Goal: Task Accomplishment & Management: Manage account settings

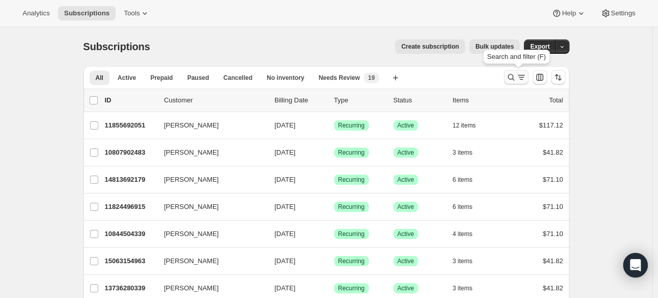
click at [509, 80] on icon "Search and filter results" at bounding box center [511, 77] width 10 height 10
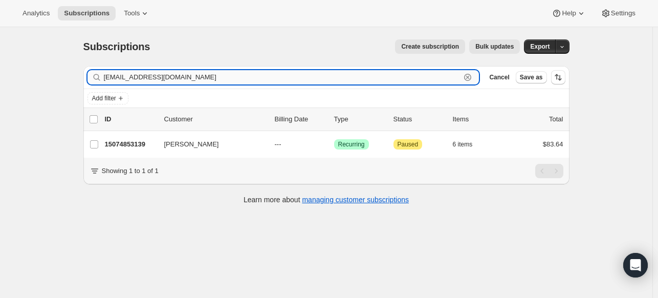
click at [238, 77] on input "spevacekma@gmail.com" at bounding box center [282, 77] width 357 height 14
paste input "davetinedj@yahoo"
type input "davetinedj@yahoo.com"
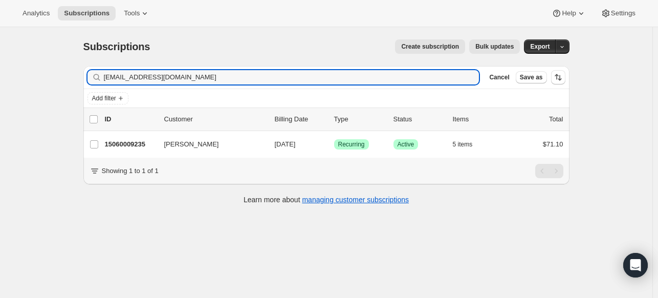
click at [147, 144] on p "15060009235" at bounding box center [130, 144] width 51 height 10
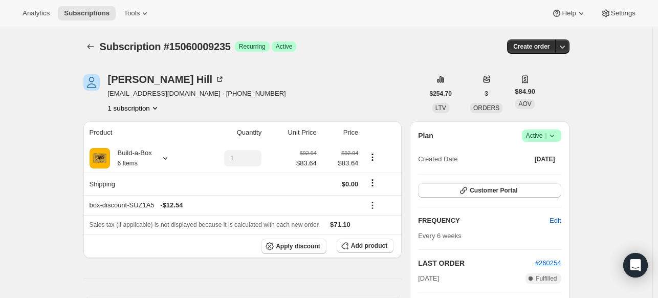
click at [562, 135] on span "Success Active |" at bounding box center [541, 136] width 39 height 12
click at [529, 177] on span "Cancel subscription" at bounding box center [541, 173] width 58 height 10
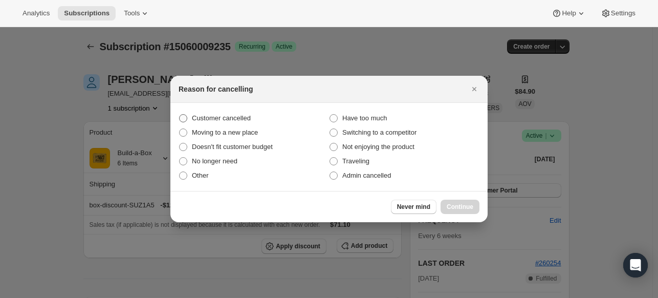
click at [225, 119] on span "Customer cancelled" at bounding box center [221, 118] width 59 height 8
click at [180, 115] on input "Customer cancelled" at bounding box center [179, 114] width 1 height 1
radio input "true"
click at [449, 202] on button "Continue" at bounding box center [460, 207] width 39 height 14
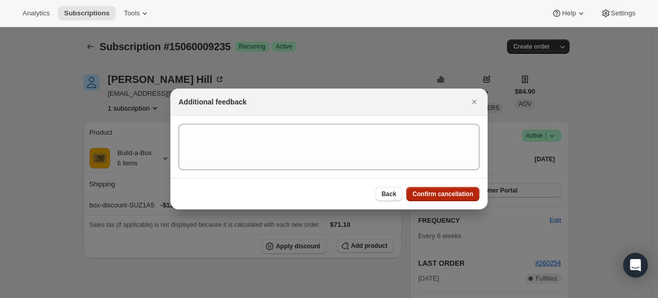
click at [446, 194] on span "Confirm cancellation" at bounding box center [443, 194] width 61 height 8
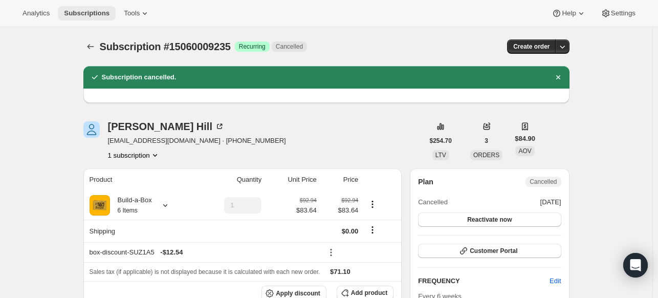
click at [90, 13] on span "Subscriptions" at bounding box center [87, 13] width 46 height 8
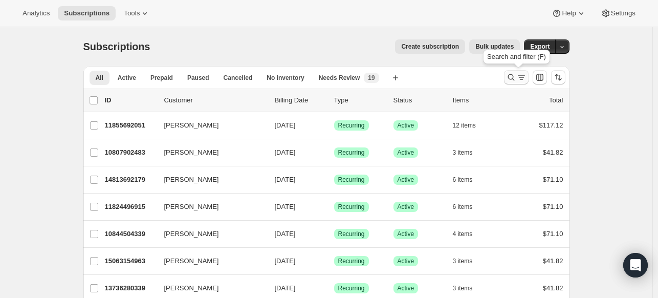
click at [513, 74] on icon "Search and filter results" at bounding box center [511, 77] width 7 height 7
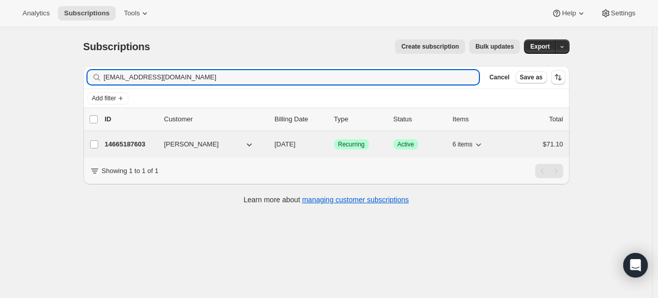
type input "[EMAIL_ADDRESS][DOMAIN_NAME]"
click at [153, 142] on p "14665187603" at bounding box center [130, 144] width 51 height 10
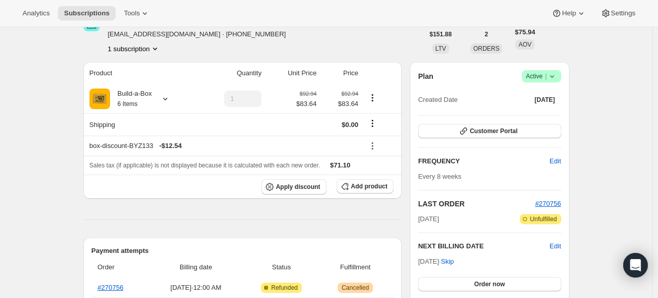
scroll to position [51, 0]
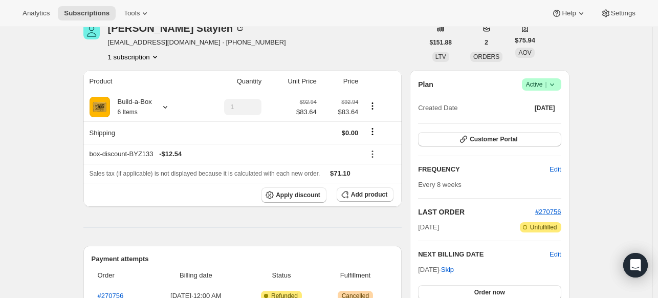
click at [555, 92] on div "Plan Success Active | Created Date [DATE]" at bounding box center [489, 96] width 143 height 37
click at [557, 88] on icon at bounding box center [552, 84] width 10 height 10
click at [530, 124] on span "Cancel subscription" at bounding box center [541, 122] width 58 height 8
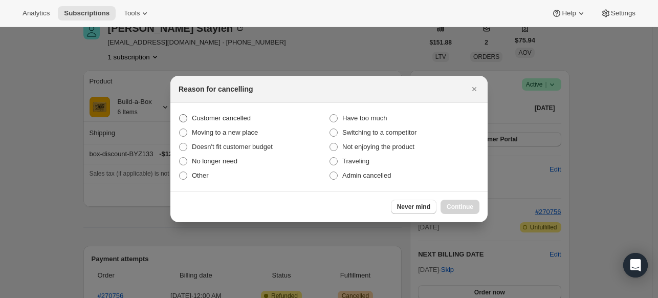
click at [223, 120] on span "Customer cancelled" at bounding box center [221, 118] width 59 height 8
click at [180, 115] on input "Customer cancelled" at bounding box center [179, 114] width 1 height 1
radio input "true"
click at [469, 208] on span "Continue" at bounding box center [460, 207] width 27 height 8
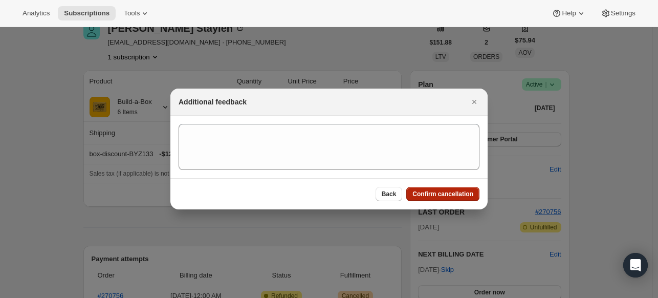
click at [465, 190] on span "Confirm cancellation" at bounding box center [443, 194] width 61 height 8
